Goal: Task Accomplishment & Management: Manage account settings

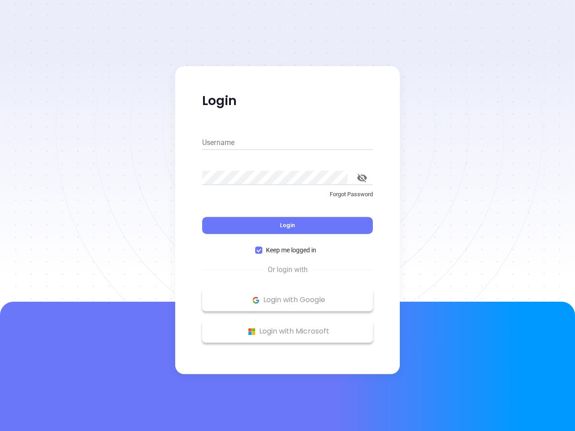
click at [287, 216] on div "Login" at bounding box center [287, 220] width 171 height 28
click at [287, 143] on input "Username" at bounding box center [287, 143] width 171 height 14
click at [362, 178] on icon "toggle password visibility" at bounding box center [362, 178] width 10 height 9
click at [287, 225] on span "Login" at bounding box center [287, 225] width 15 height 8
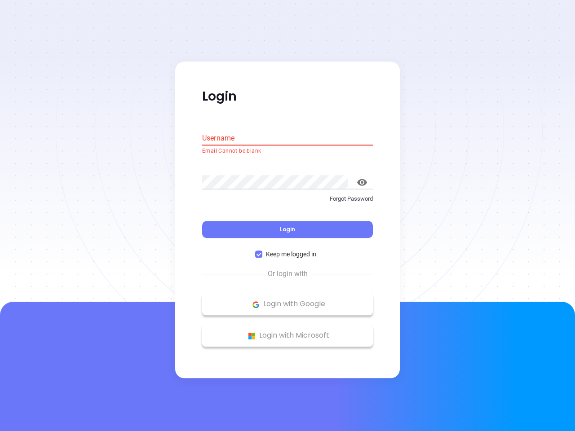
click at [287, 250] on span "Keep me logged in" at bounding box center [290, 255] width 57 height 10
click at [262, 251] on input "Keep me logged in" at bounding box center [258, 254] width 7 height 7
checkbox input "false"
click at [287, 300] on p "Login with Google" at bounding box center [288, 304] width 162 height 13
click at [287, 331] on p "Login with Microsoft" at bounding box center [288, 335] width 162 height 13
